Goal: Transaction & Acquisition: Download file/media

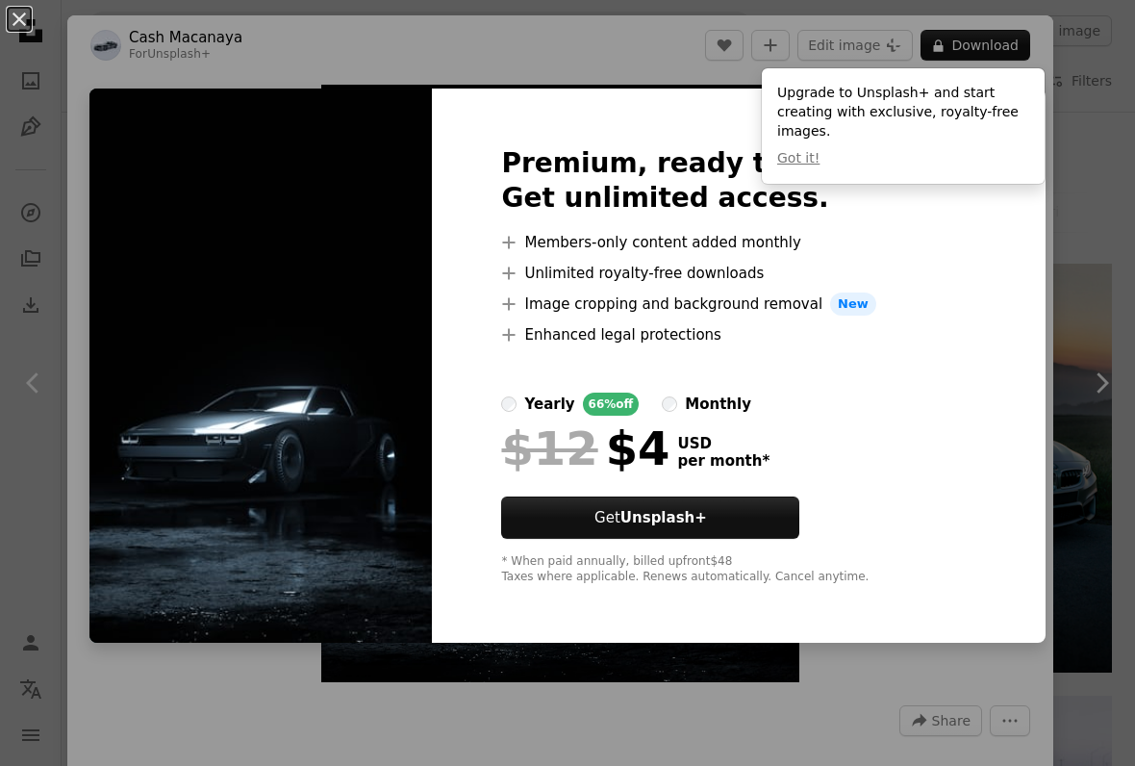
scroll to position [826, 0]
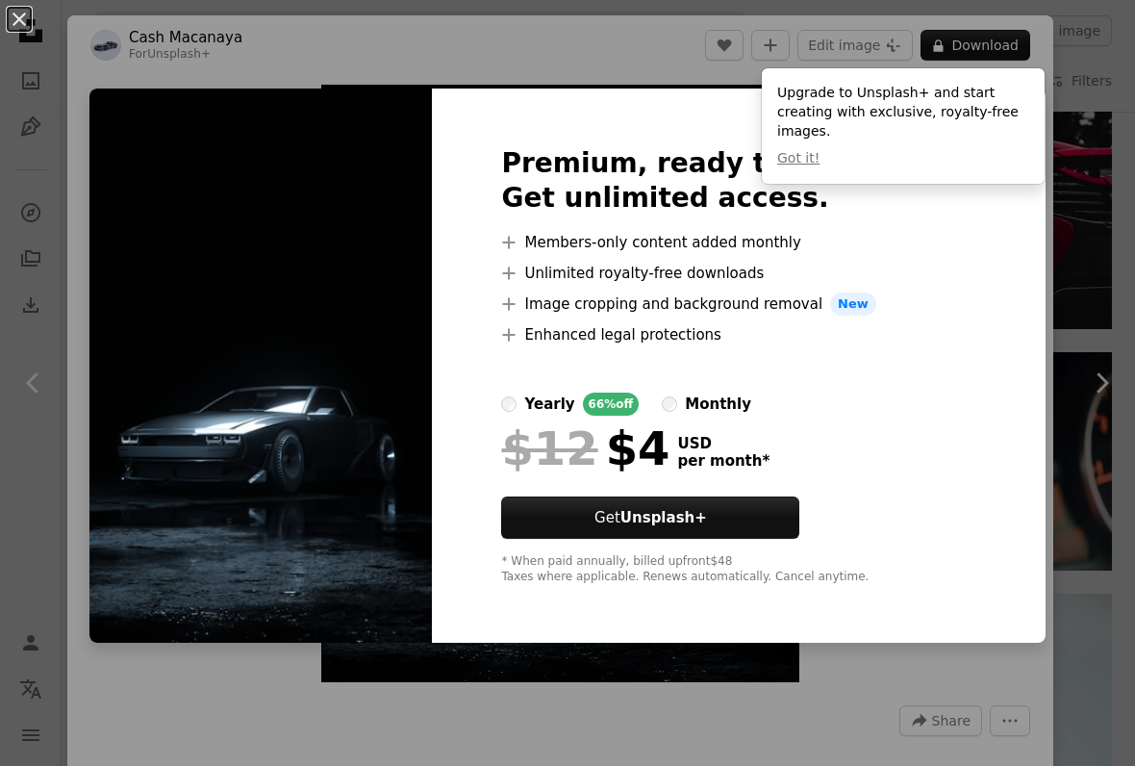
click at [861, 682] on div "An X shape Premium, ready to use images. Get unlimited access. A plus sign Memb…" at bounding box center [567, 383] width 1135 height 766
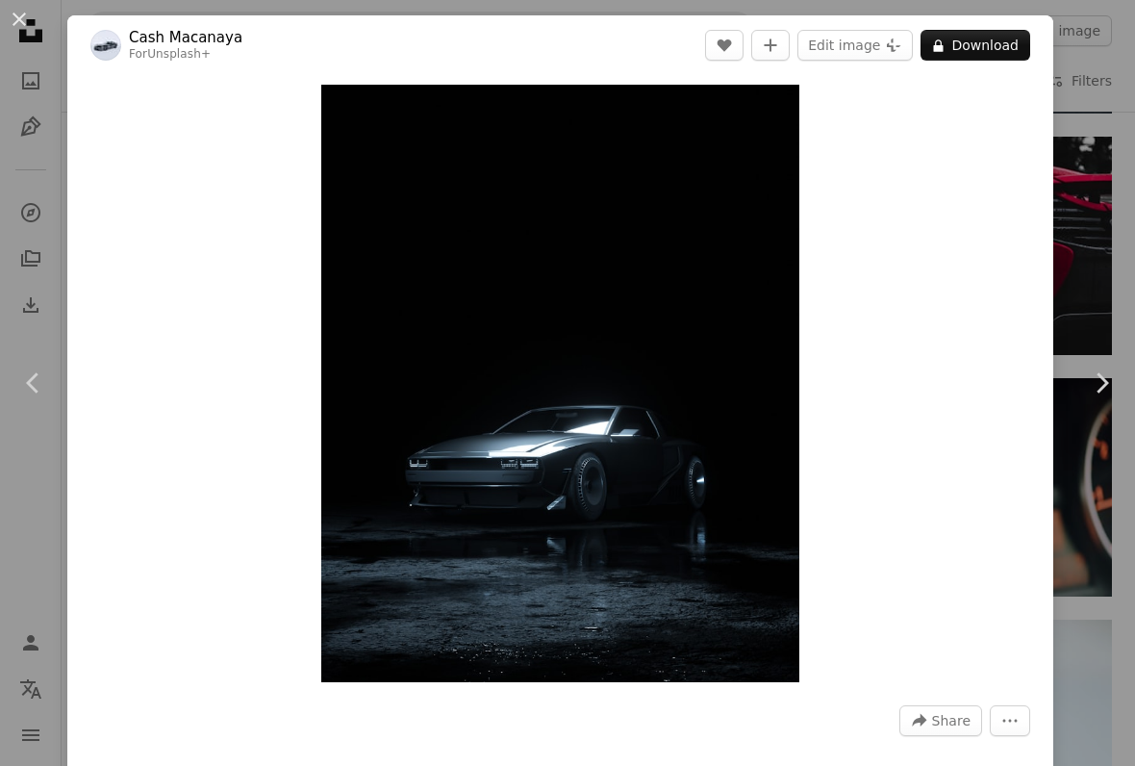
click at [1112, 255] on div "An X shape Chevron left Chevron right Cash Macanaya For Unsplash+ A heart A plu…" at bounding box center [567, 383] width 1135 height 766
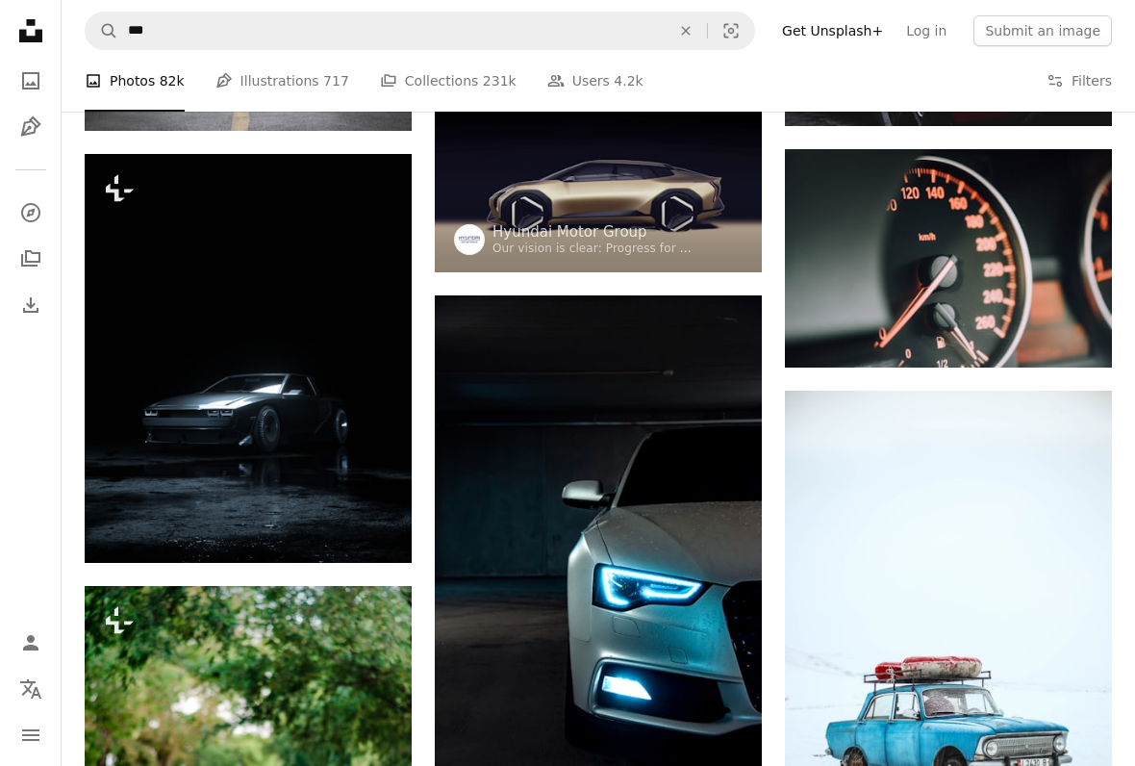
scroll to position [1029, 0]
click at [707, 460] on img at bounding box center [598, 540] width 327 height 491
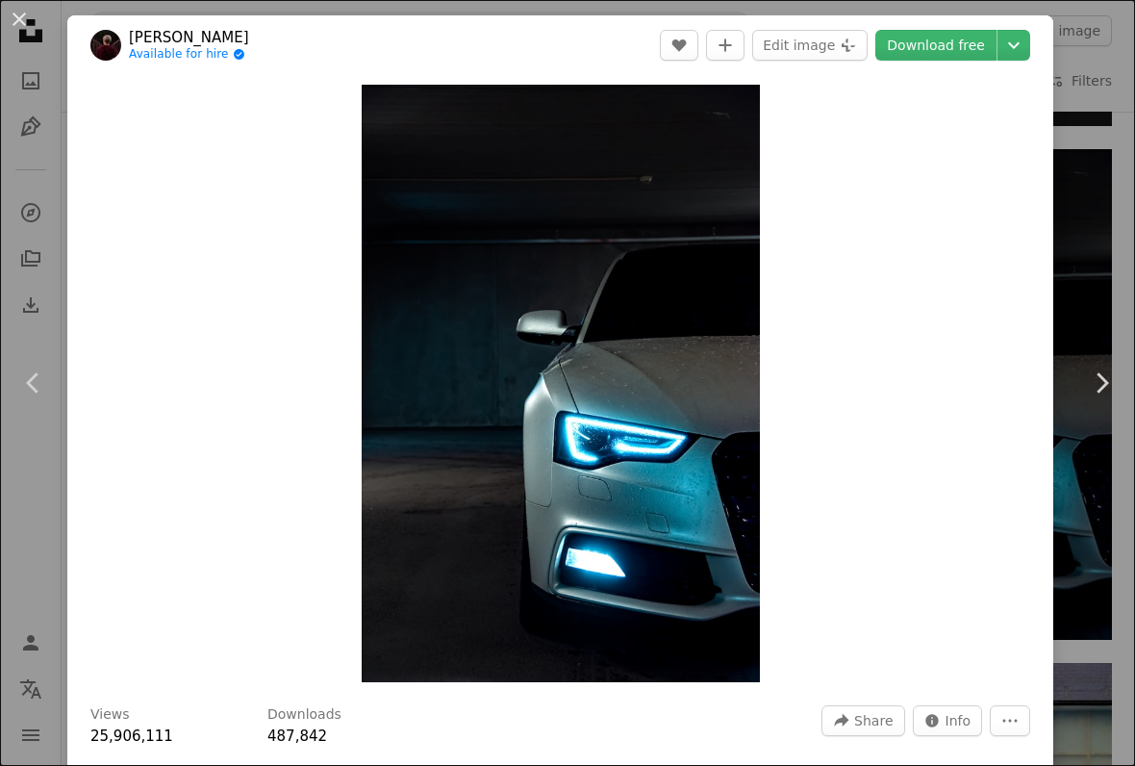
click at [946, 45] on link "Download free" at bounding box center [936, 45] width 121 height 31
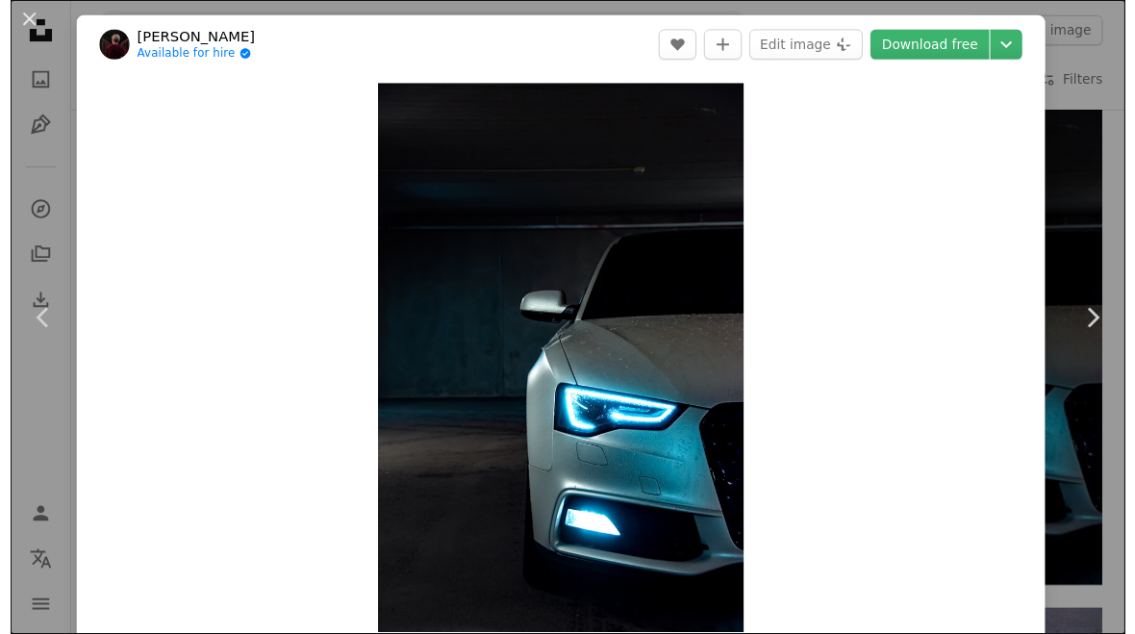
scroll to position [1074, 0]
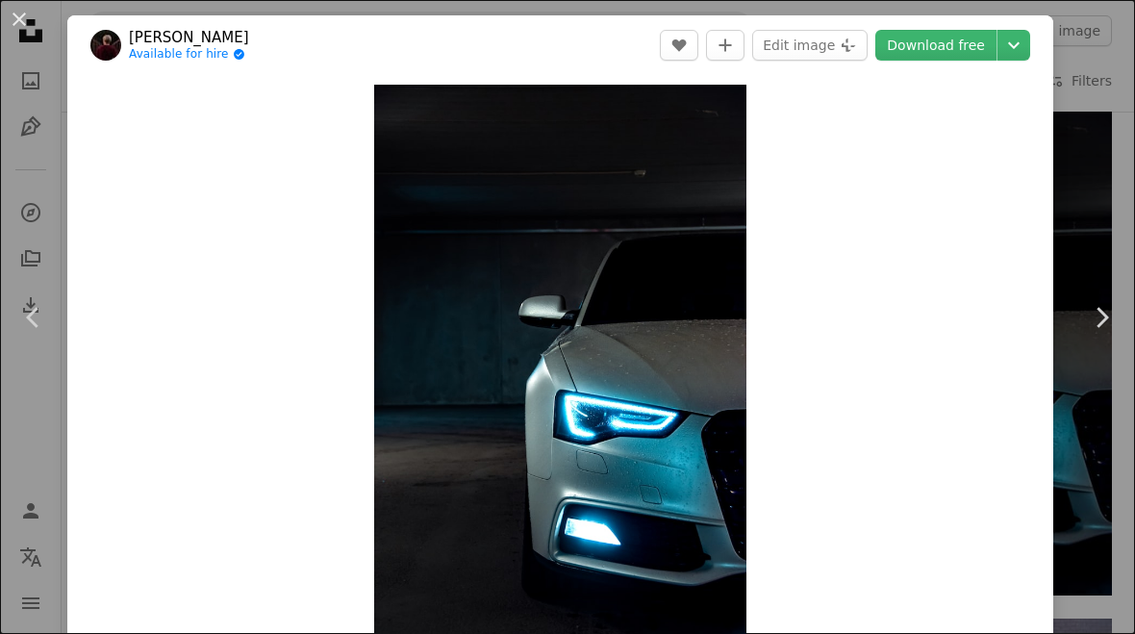
click at [922, 329] on div "Zoom in" at bounding box center [560, 364] width 986 height 578
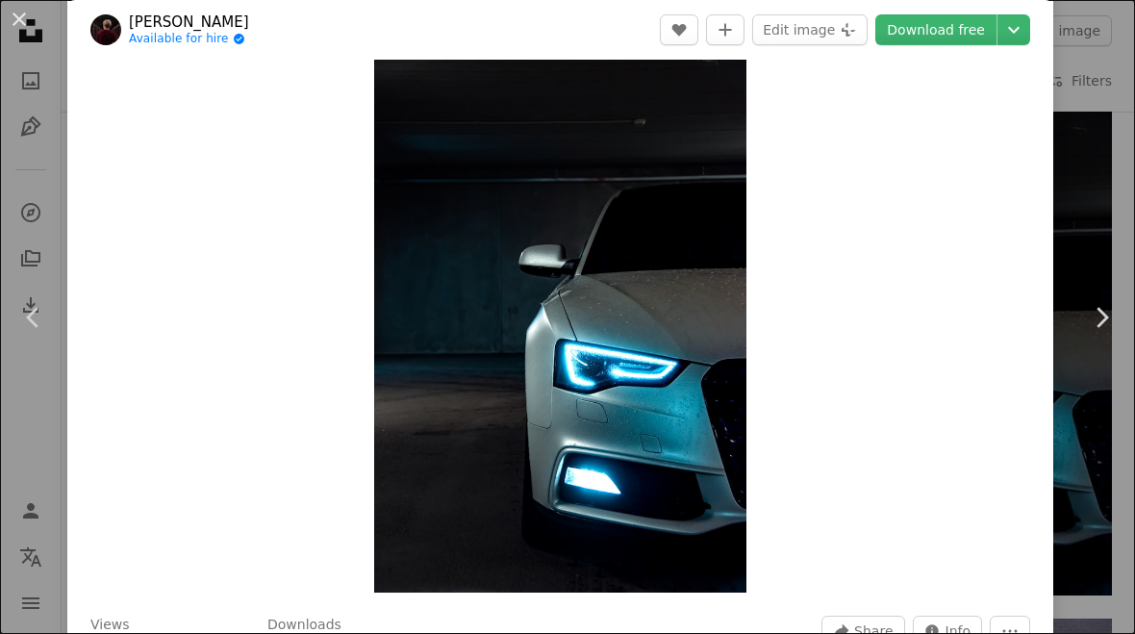
click at [623, 326] on img "Zoom in on this image" at bounding box center [560, 313] width 372 height 559
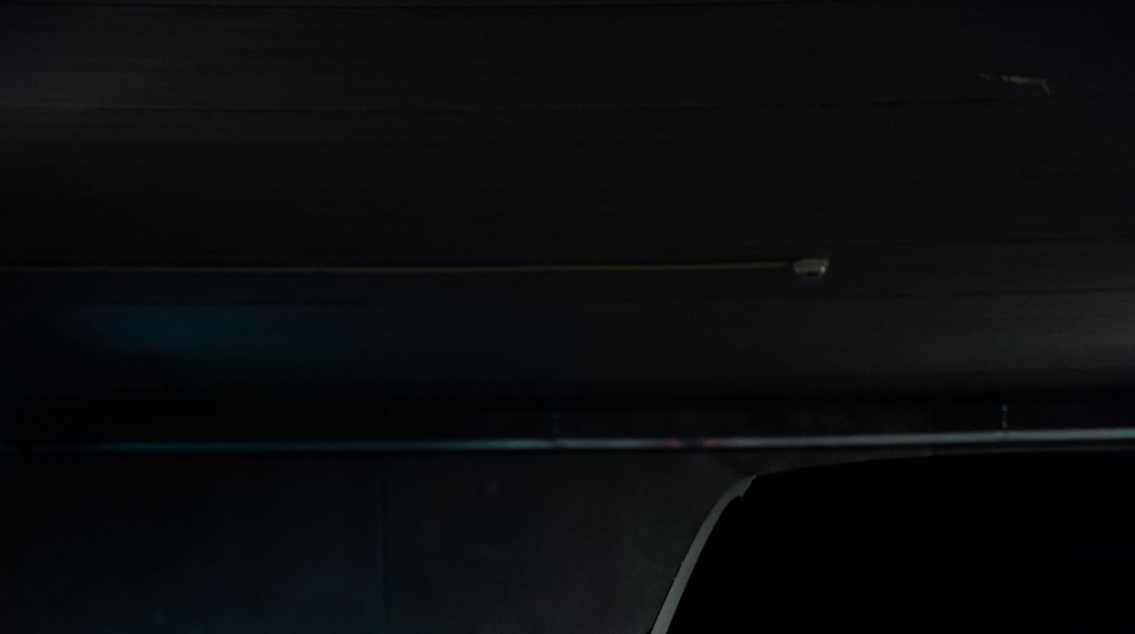
scroll to position [-3, 0]
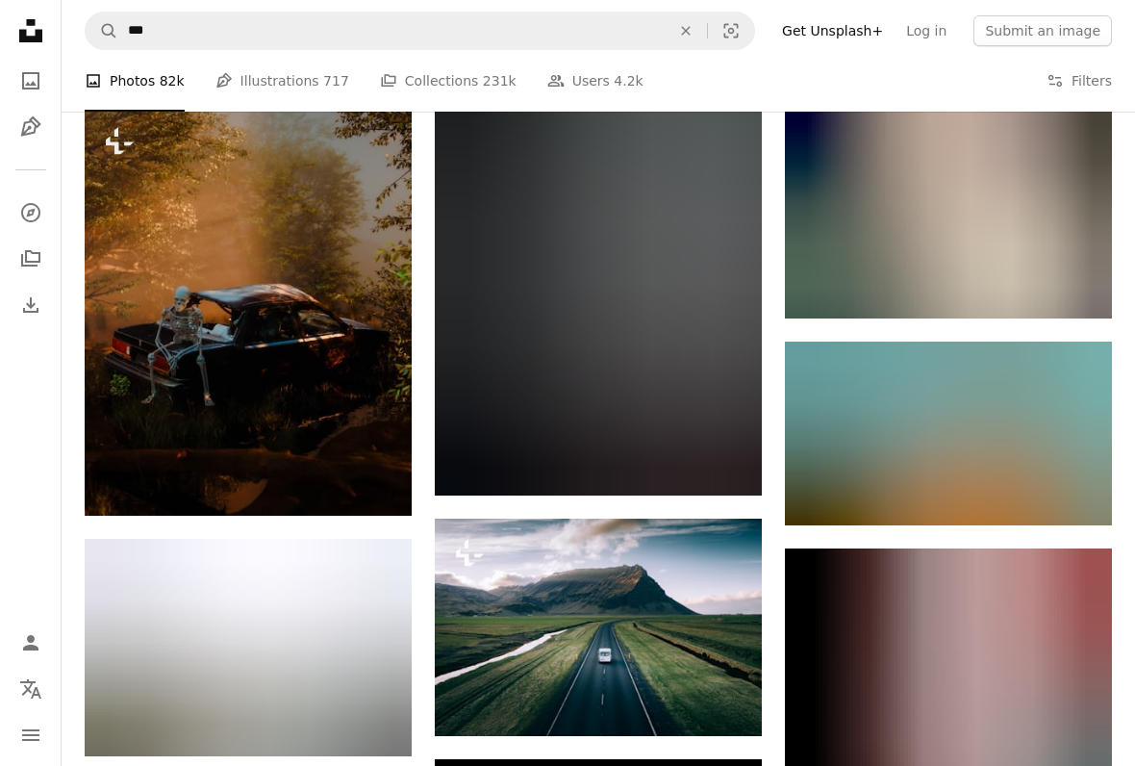
scroll to position [2290, 0]
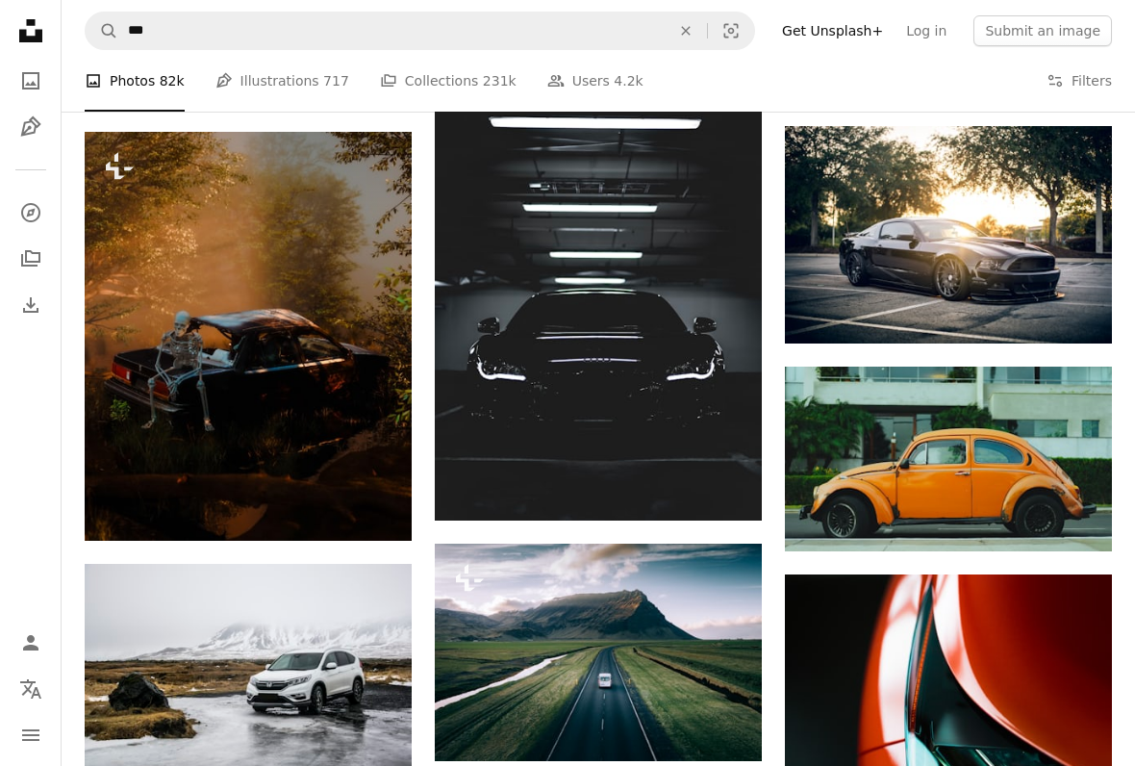
click at [654, 300] on img at bounding box center [598, 275] width 327 height 491
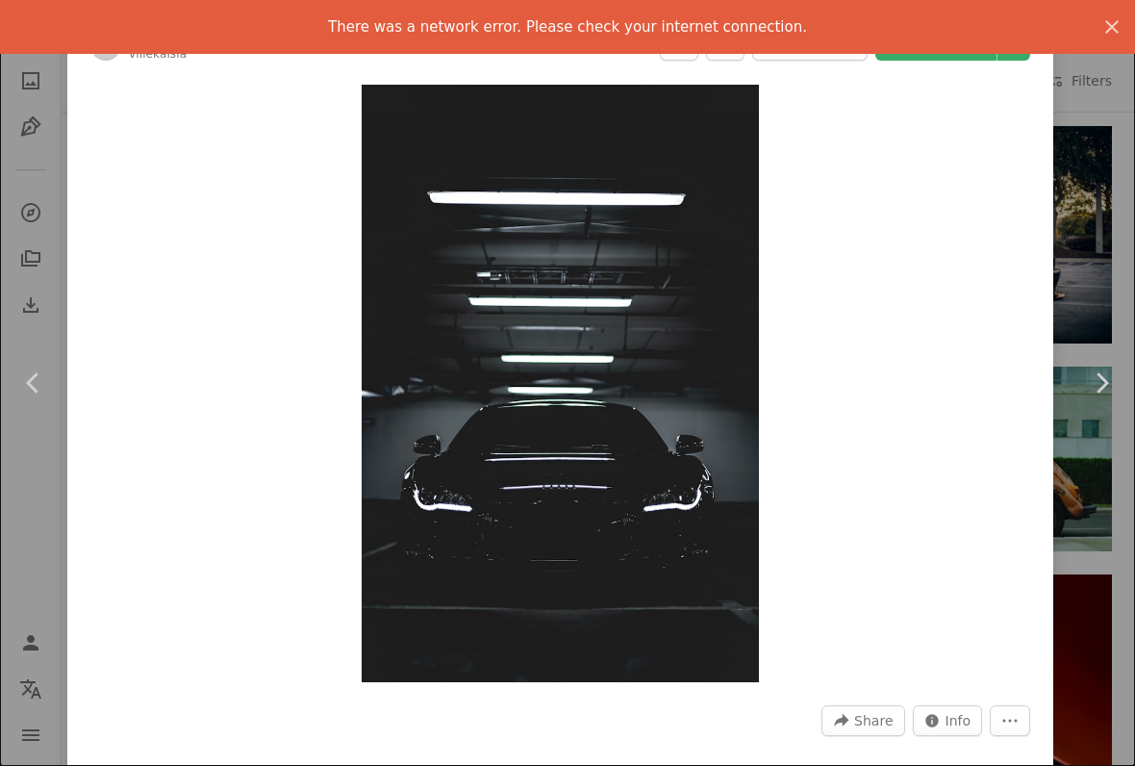
click at [572, 357] on img "Zoom in on this image" at bounding box center [561, 383] width 398 height 597
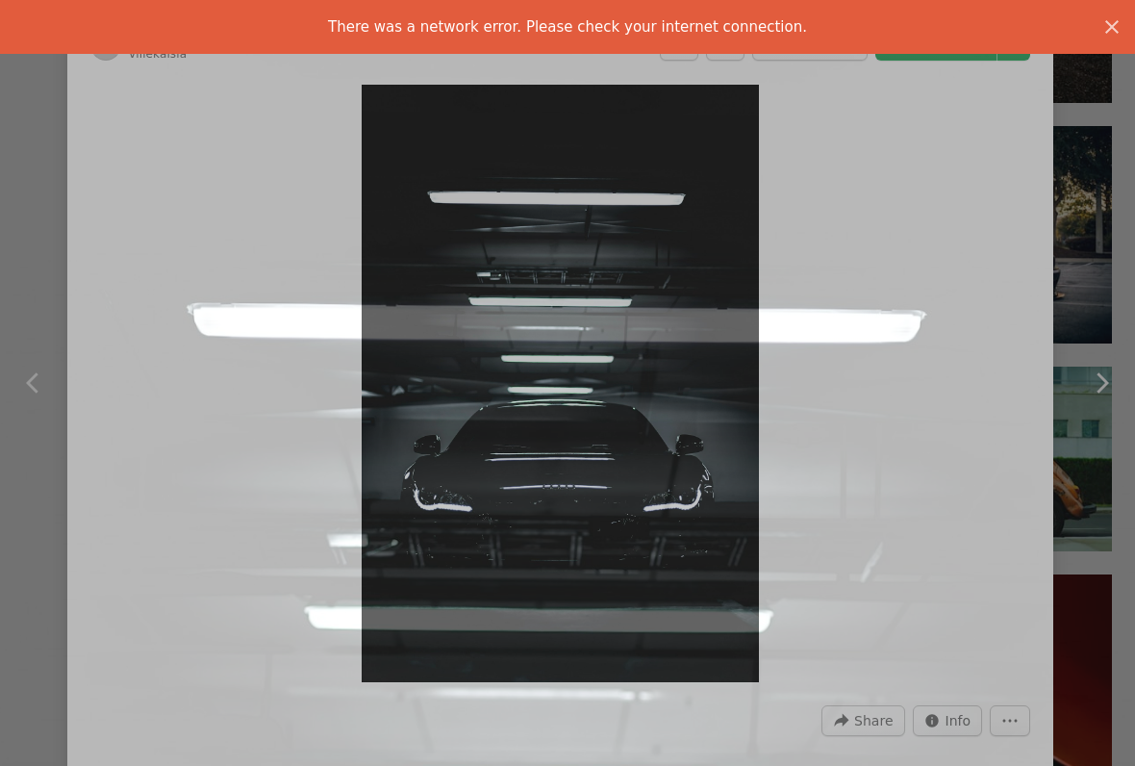
scroll to position [369, 0]
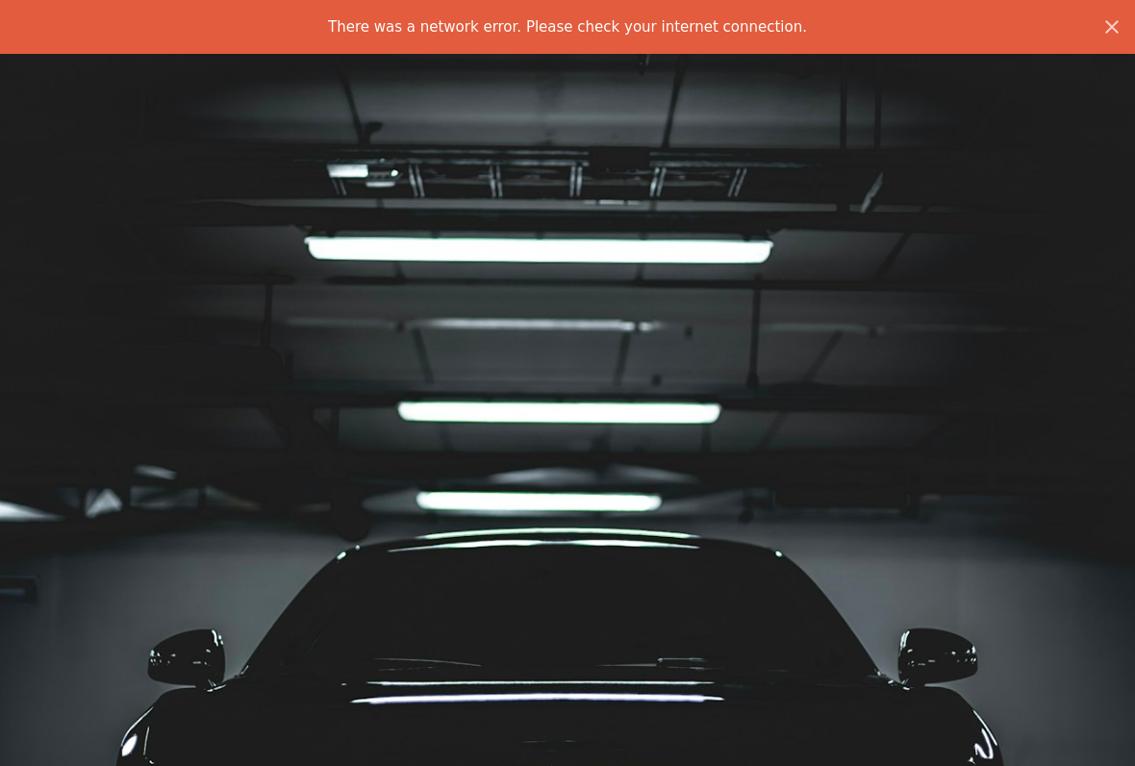
click at [558, 182] on img "Zoom out on this image" at bounding box center [567, 483] width 1137 height 1706
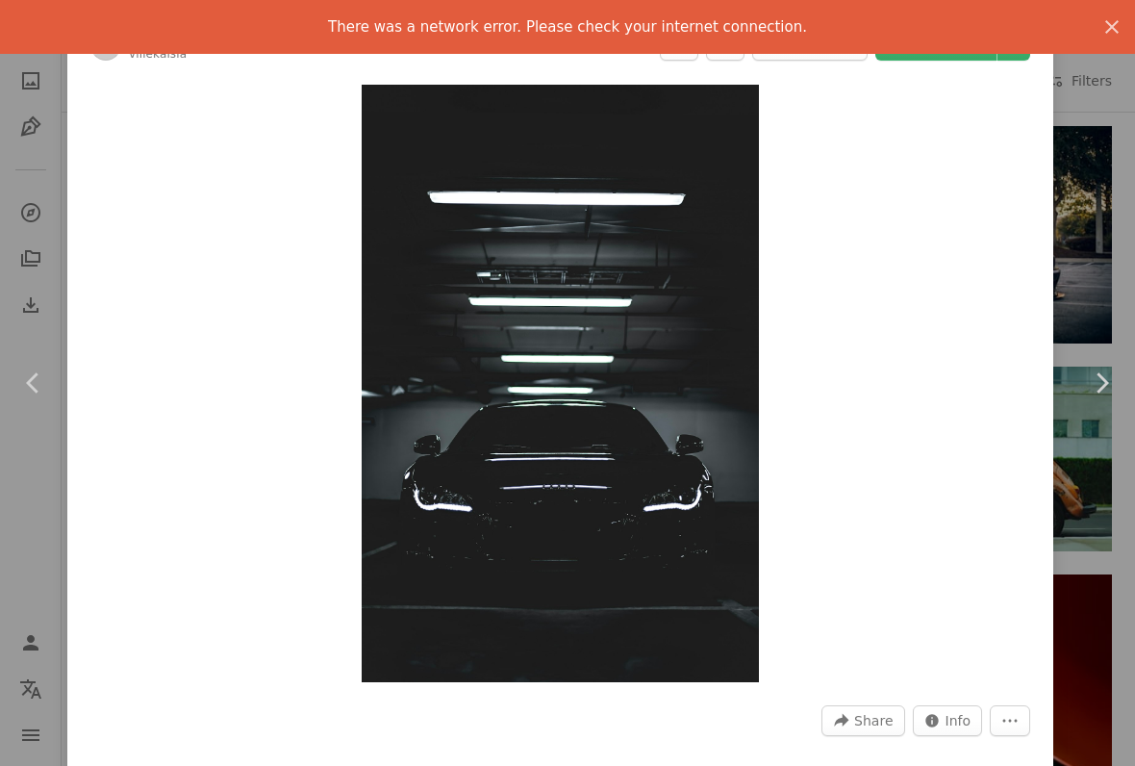
click at [1010, 700] on div "A forward-right arrow Share Info icon Info More Actions" at bounding box center [560, 729] width 986 height 75
click at [1017, 705] on button "More Actions" at bounding box center [1010, 720] width 40 height 31
click at [974, 509] on dialog "An X shape Chevron left Chevron right Ville Kaisla villekaisla A heart A plus s…" at bounding box center [567, 383] width 1135 height 766
click at [1127, 13] on button "An X shape" at bounding box center [1112, 27] width 46 height 46
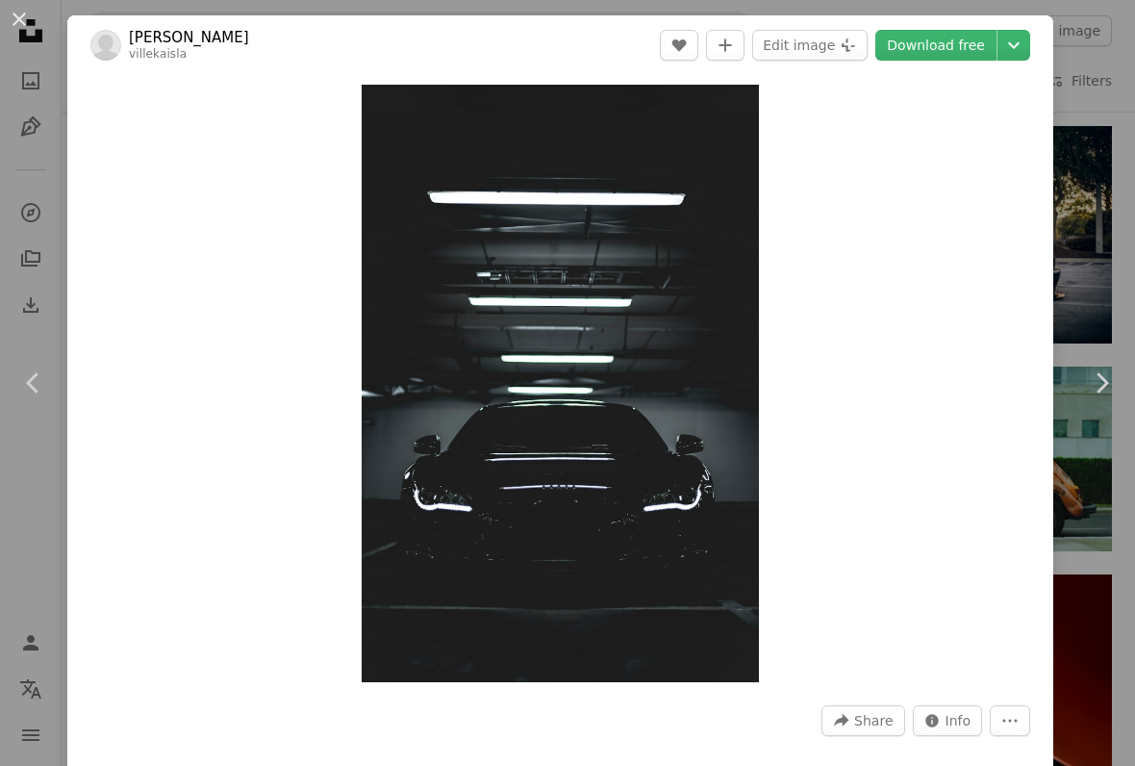
scroll to position [0, 0]
click at [987, 39] on link "Download free" at bounding box center [936, 45] width 121 height 31
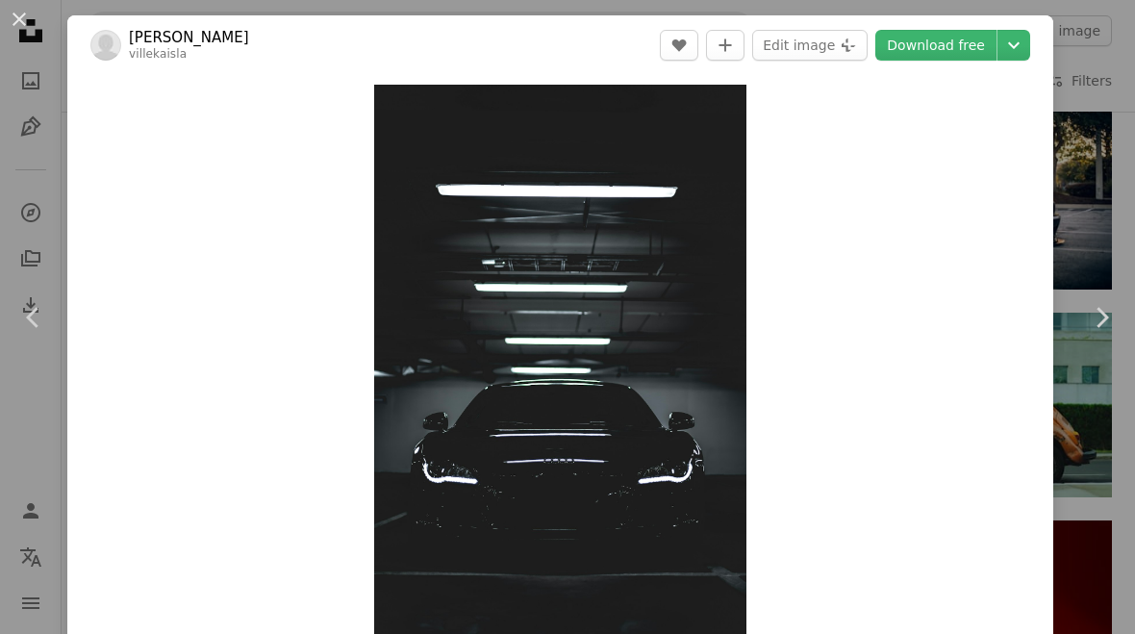
click at [502, 406] on img "Zoom in on this image" at bounding box center [560, 364] width 372 height 559
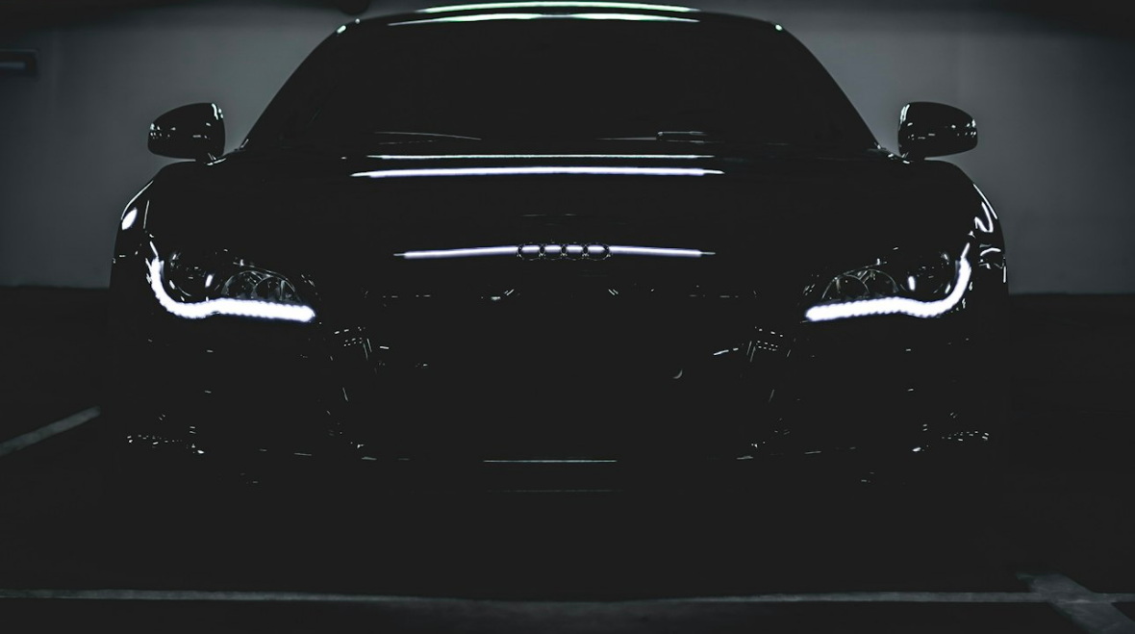
scroll to position [898, 0]
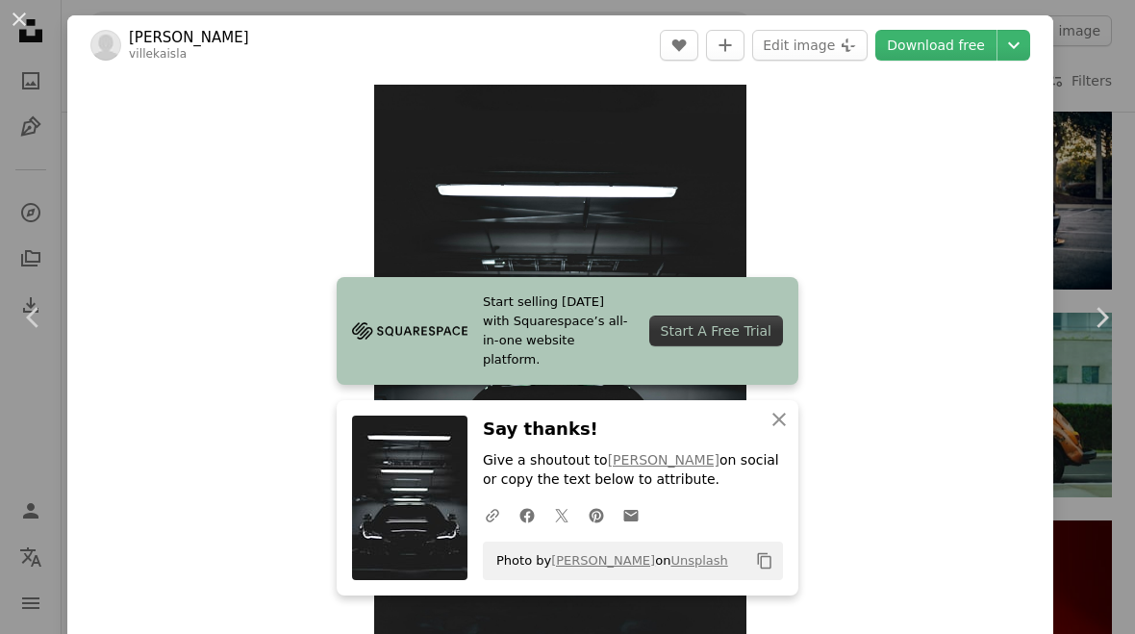
scroll to position [10, 0]
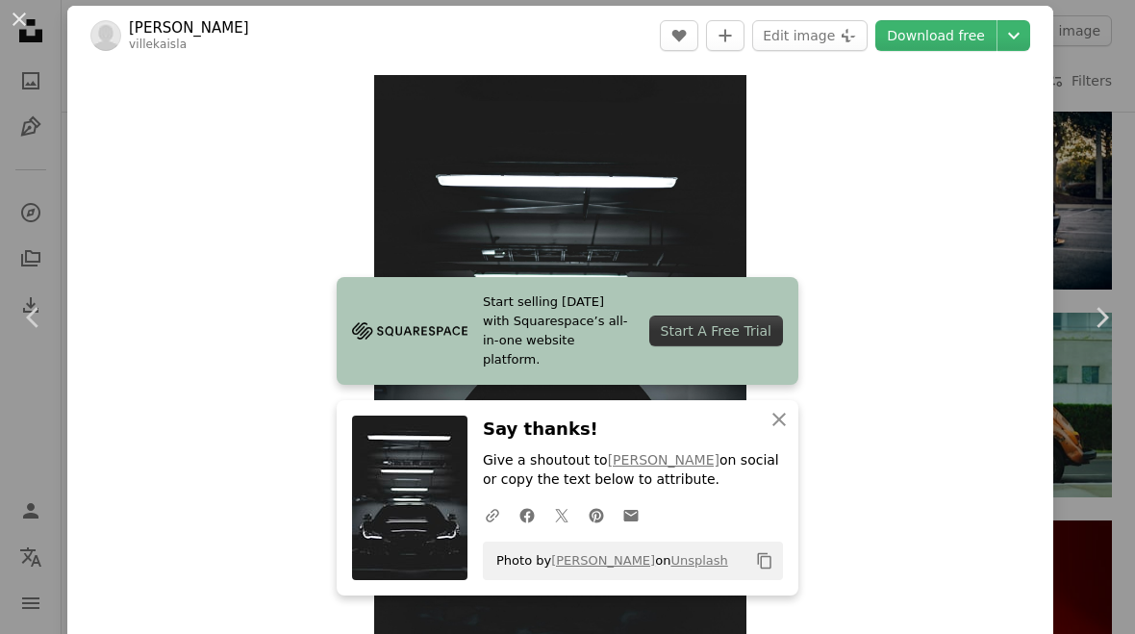
click at [775, 419] on icon "button" at bounding box center [779, 419] width 13 height 13
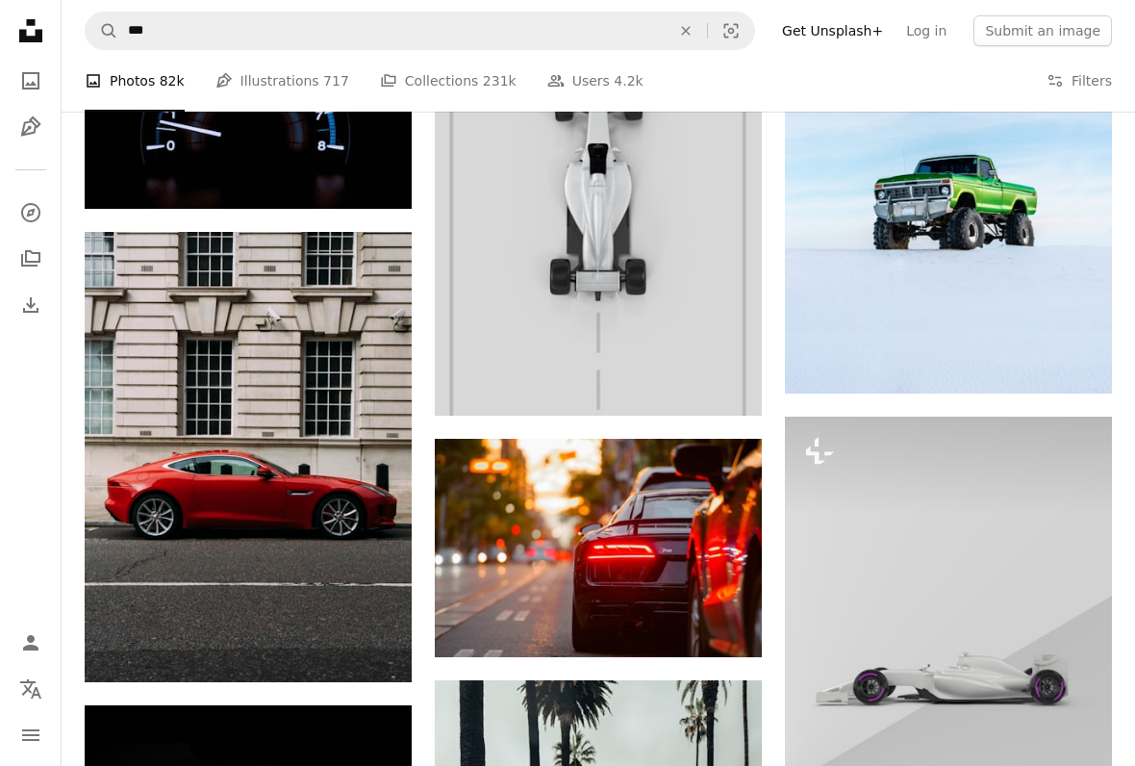
scroll to position [3366, 0]
click at [611, 623] on img at bounding box center [598, 548] width 327 height 218
